Goal: Task Accomplishment & Management: Manage account settings

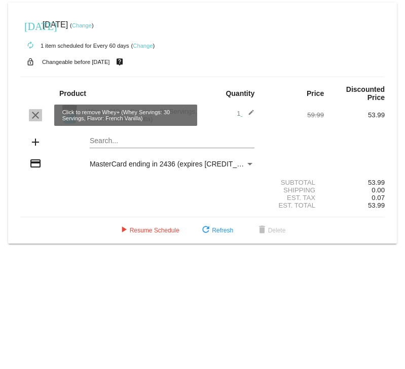
click at [35, 115] on mat-icon "clear" at bounding box center [35, 115] width 12 height 12
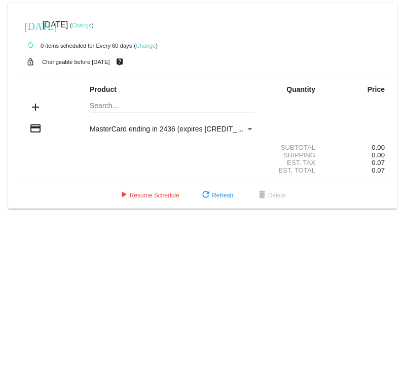
click at [92, 23] on link "Change" at bounding box center [82, 25] width 20 height 6
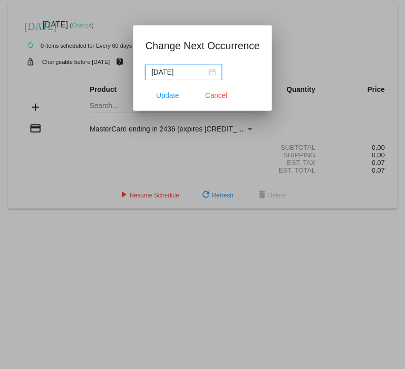
click at [202, 72] on div "[DATE]" at bounding box center [184, 71] width 64 height 11
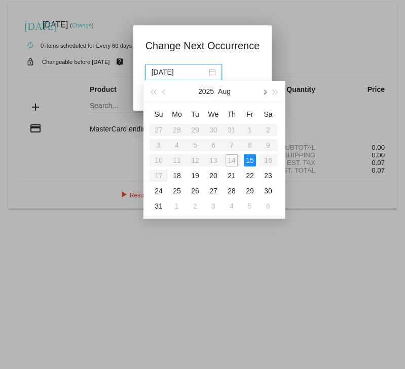
click at [264, 91] on span "button" at bounding box center [264, 92] width 5 height 5
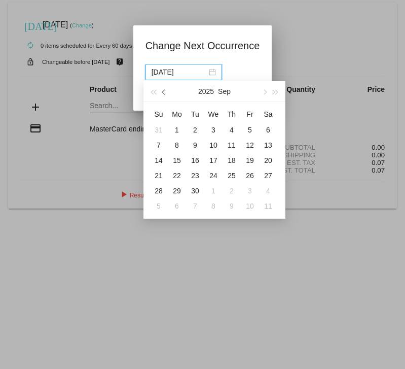
click at [165, 89] on button "button" at bounding box center [164, 91] width 11 height 20
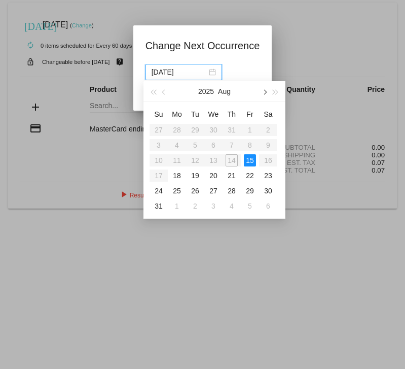
click at [265, 92] on span "button" at bounding box center [264, 92] width 5 height 5
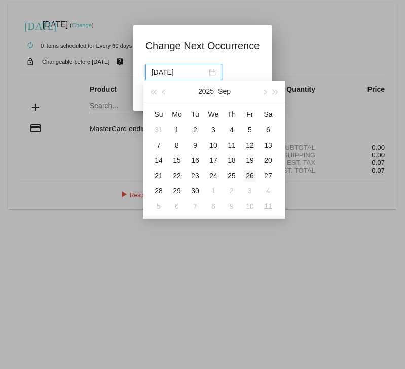
click at [252, 175] on div "26" at bounding box center [250, 175] width 12 height 12
type input "[DATE]"
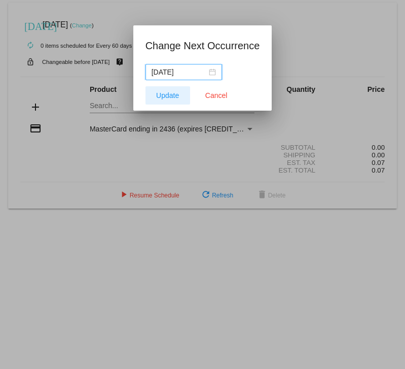
click at [163, 98] on span "Update" at bounding box center [167, 95] width 23 height 8
